Goal: Find specific page/section: Find specific page/section

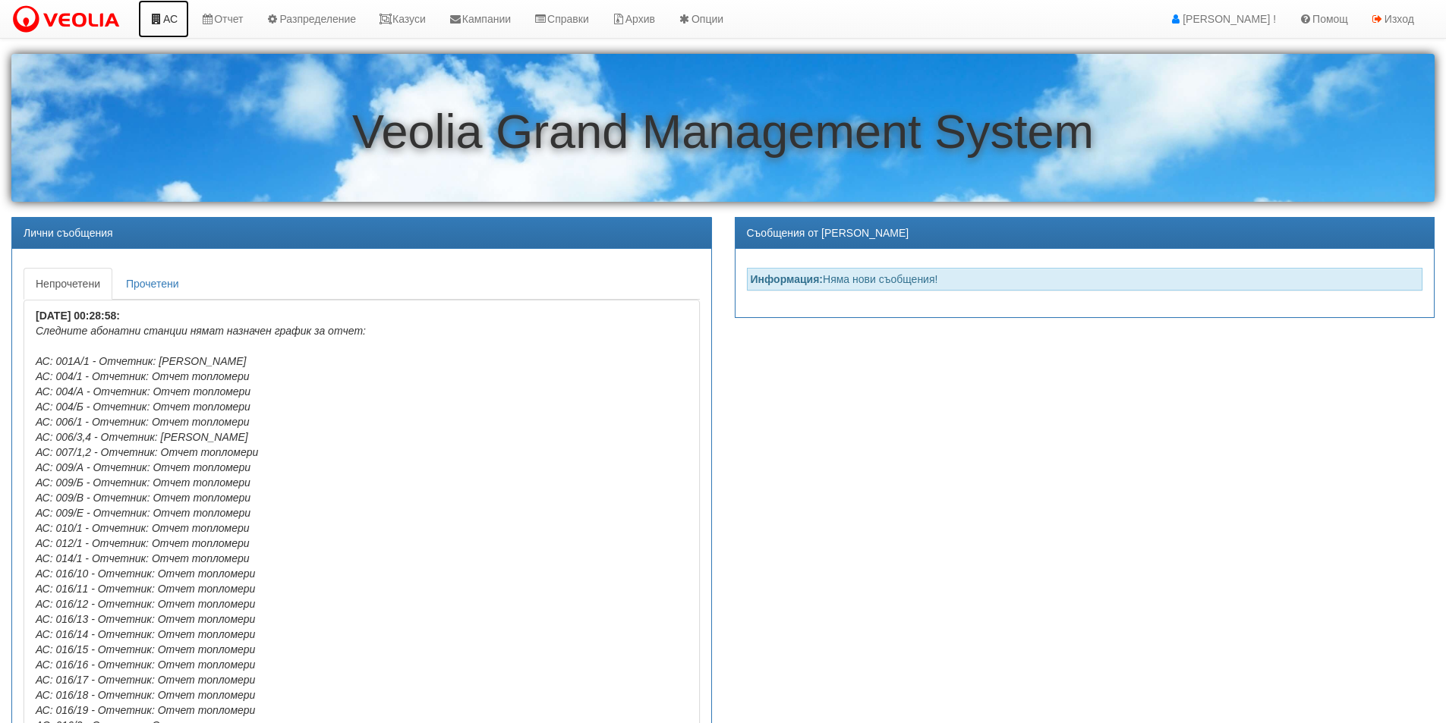
click at [171, 20] on link "АС" at bounding box center [163, 19] width 51 height 38
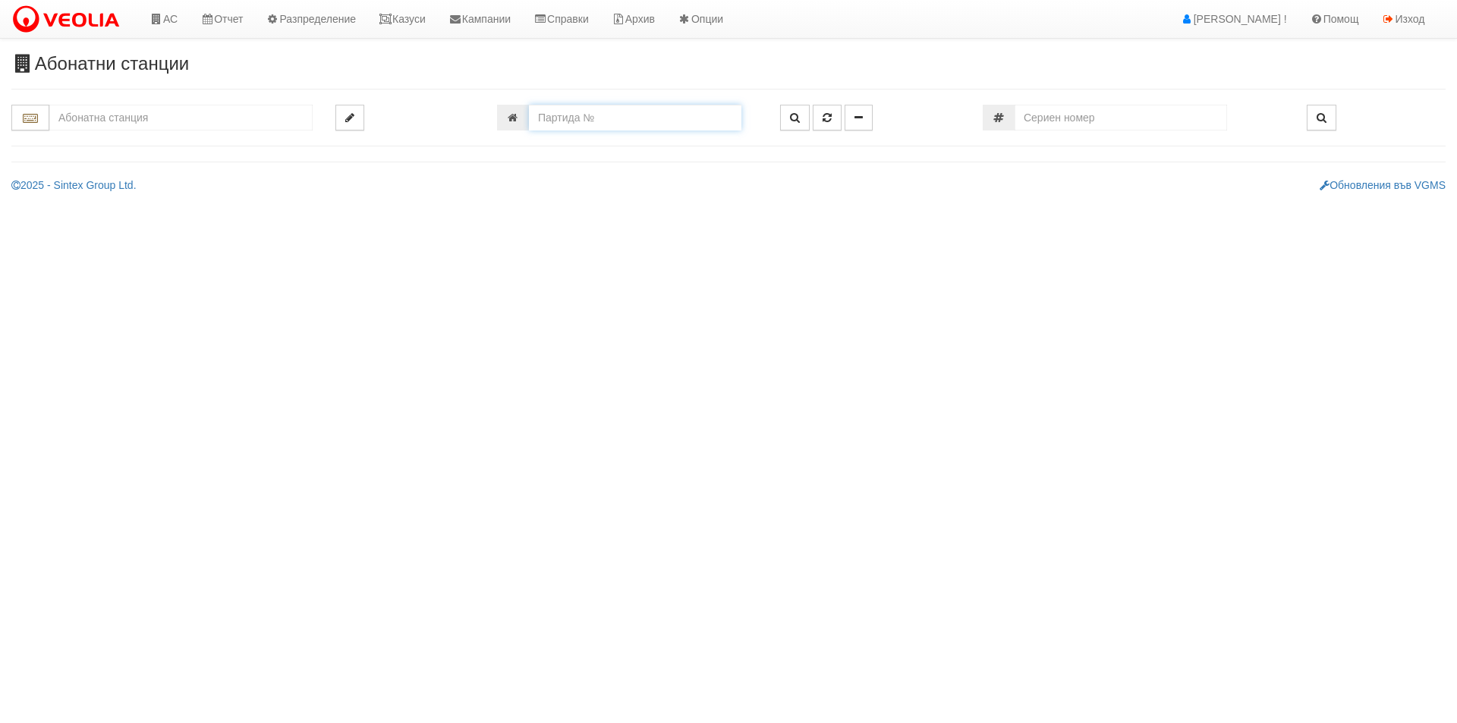
click at [589, 107] on input "number" at bounding box center [635, 118] width 213 height 26
type input "2968"
click at [794, 120] on icon "button" at bounding box center [795, 117] width 10 height 11
type input "110/8 - "ТЕХЕМ СЪРВИСИС" ЕООД"
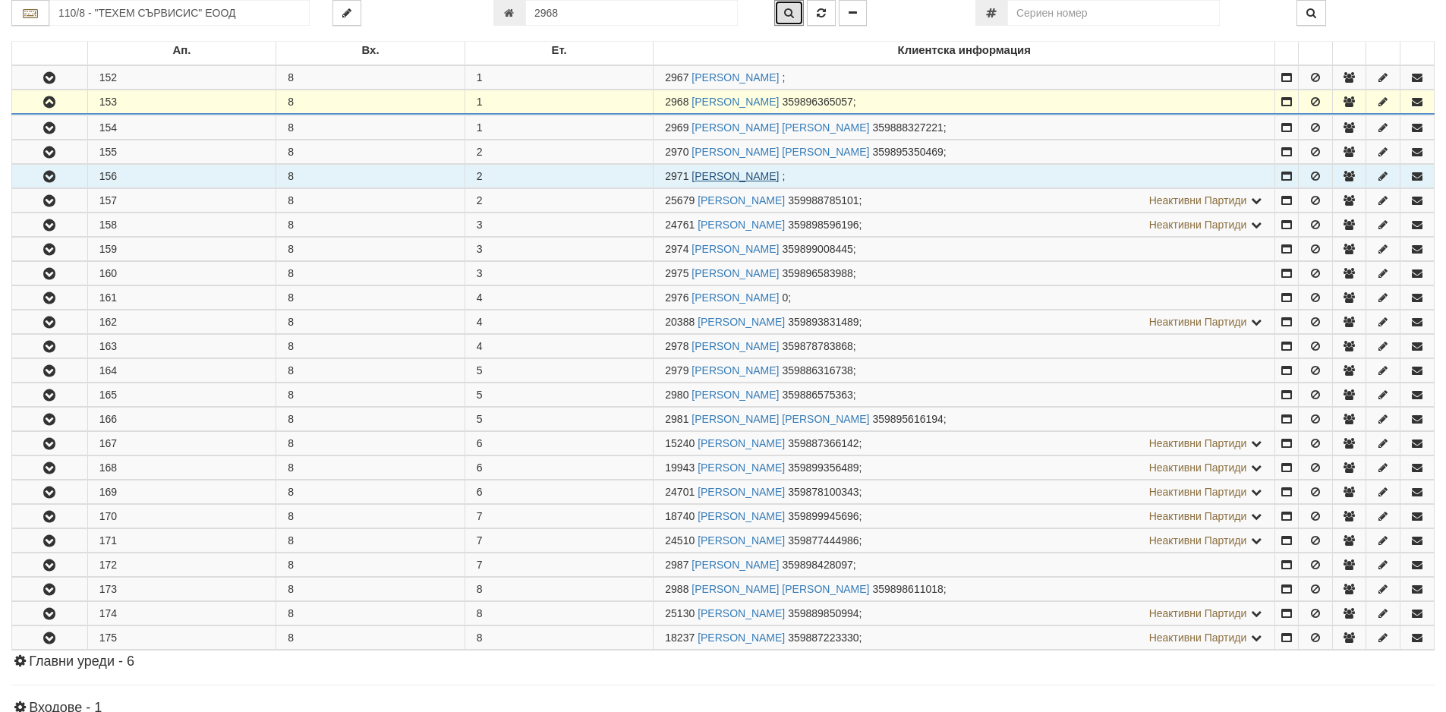
scroll to position [324, 0]
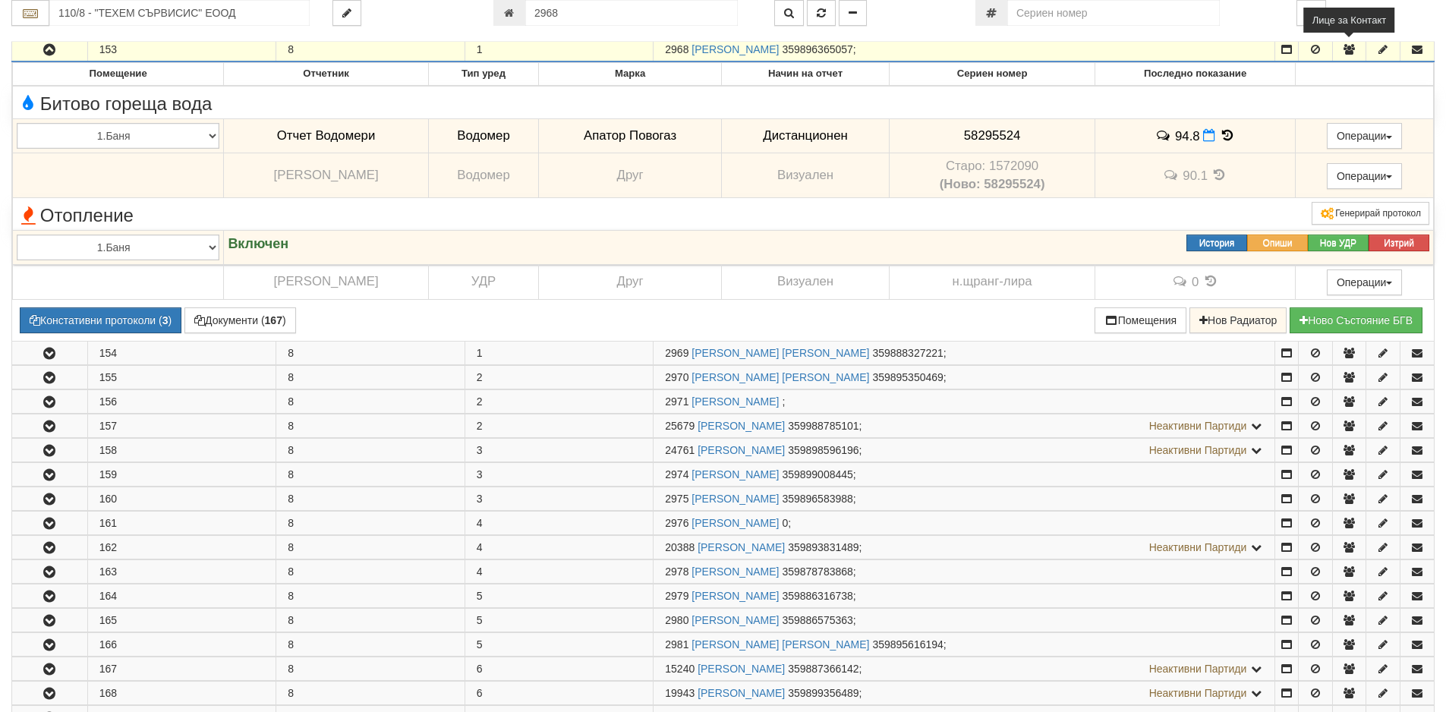
click at [1345, 51] on icon "button" at bounding box center [1349, 49] width 14 height 11
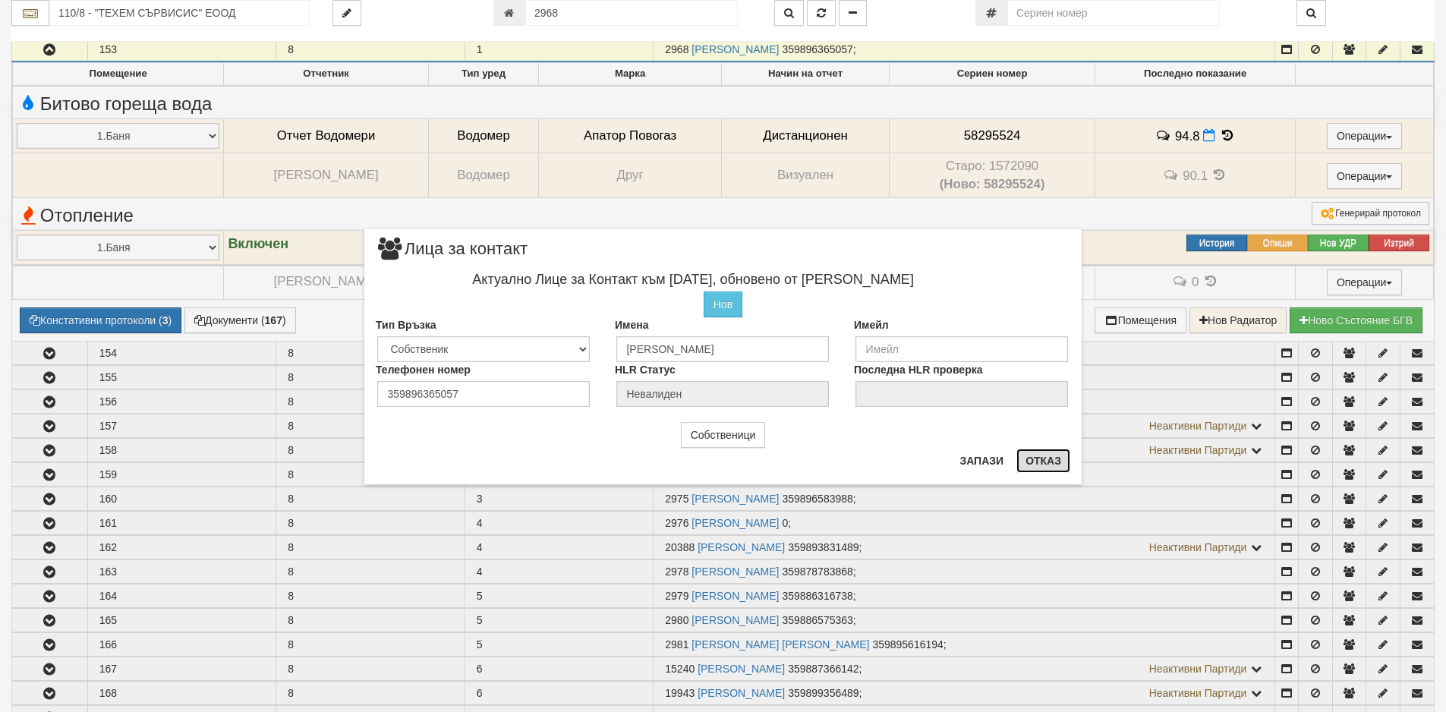
click at [1032, 468] on button "Отказ" at bounding box center [1043, 461] width 54 height 24
